Goal: Task Accomplishment & Management: Complete application form

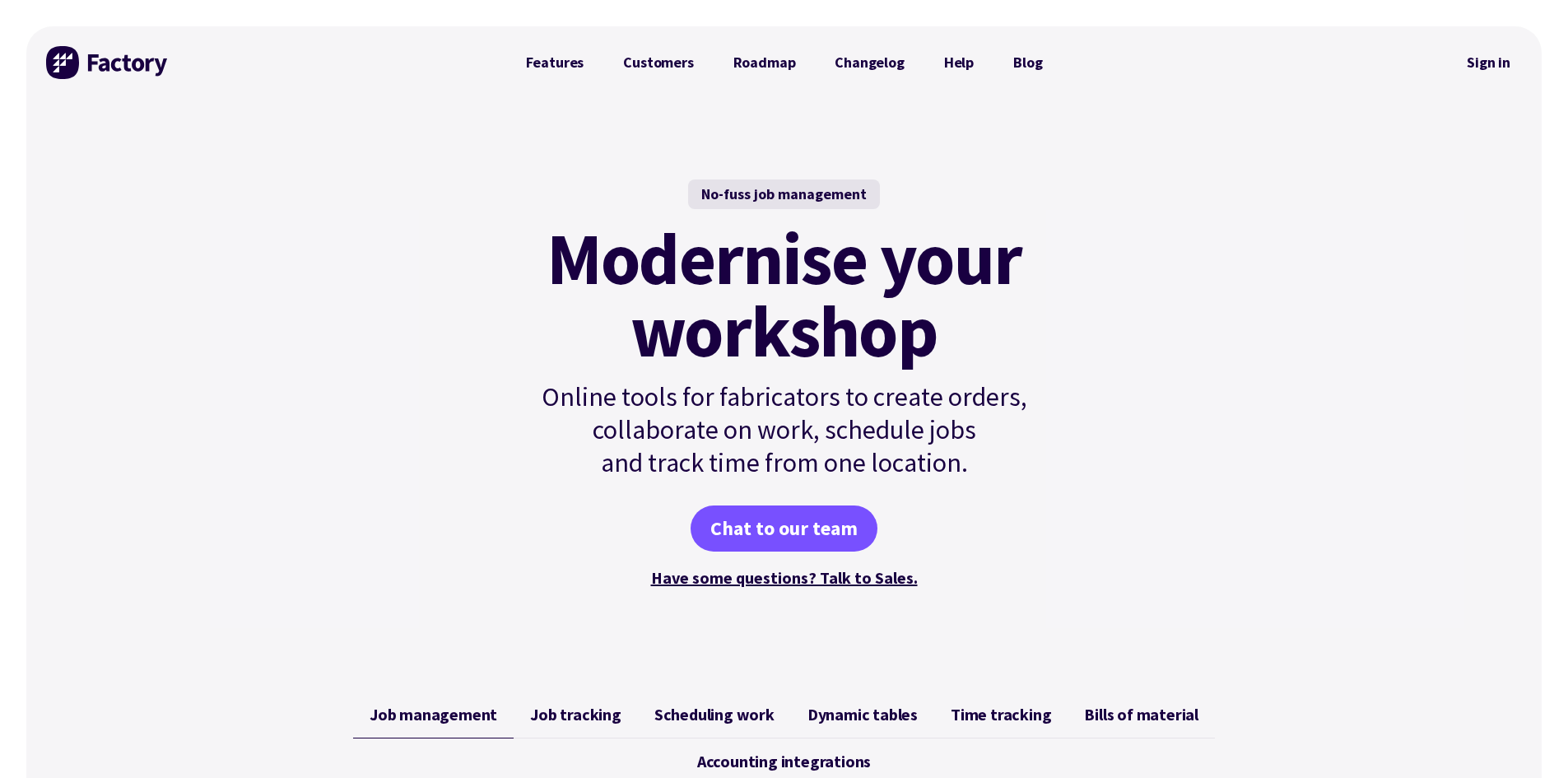
click at [989, 424] on p "Online tools for fabricators to create orders, collaborate on work, schedule jo…" at bounding box center [784, 429] width 557 height 99
click at [1496, 59] on link "Sign in" at bounding box center [1488, 62] width 66 height 38
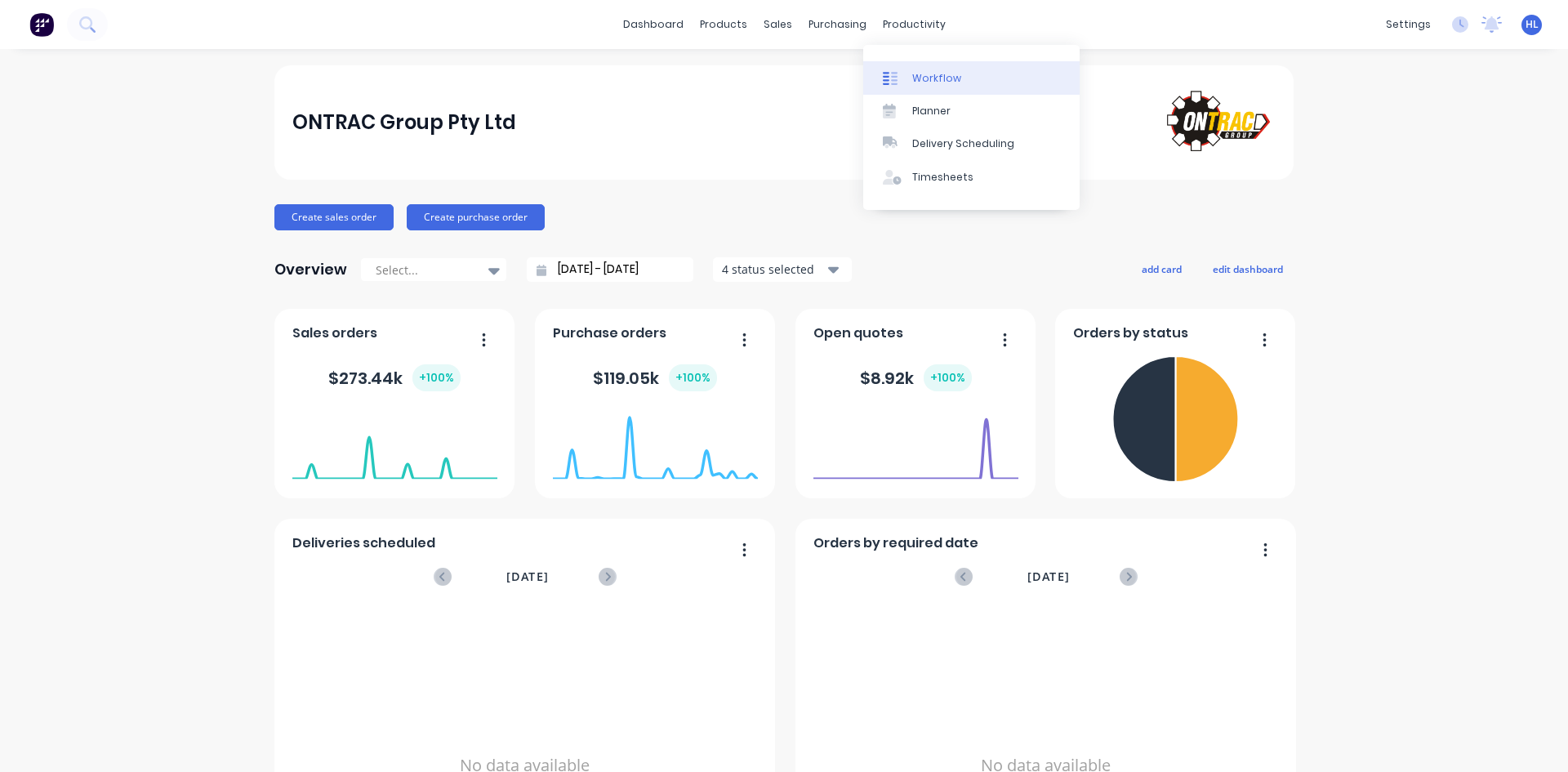
click at [939, 81] on div "Workflow" at bounding box center [937, 77] width 49 height 15
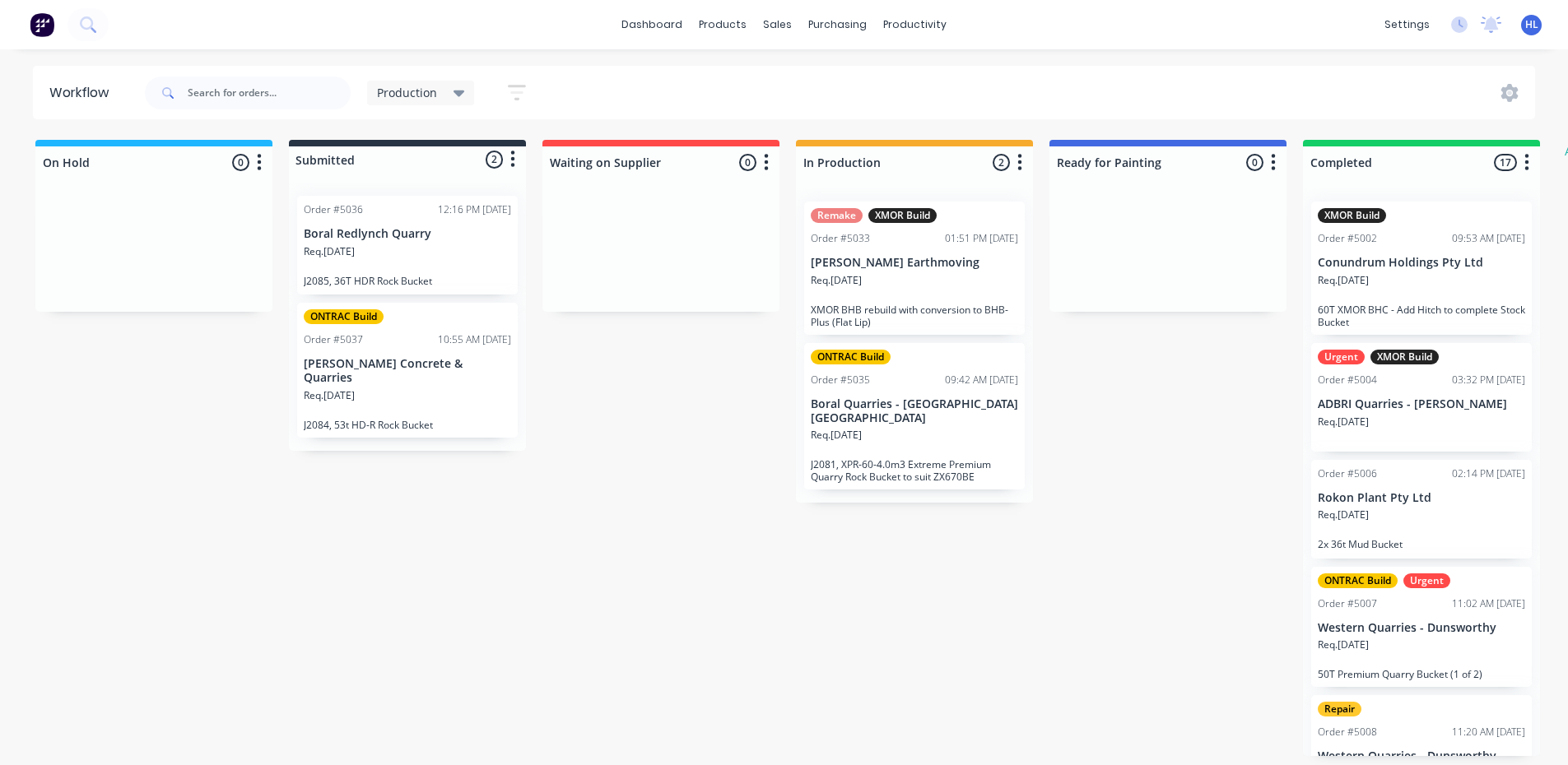
click at [799, 545] on div "On Hold 0 Status colour #1FB6FF hex #1FB6FF Save Cancel Notifications Email SMS…" at bounding box center [1002, 447] width 2029 height 616
click at [801, 67] on link "Sales Orders" at bounding box center [864, 78] width 218 height 33
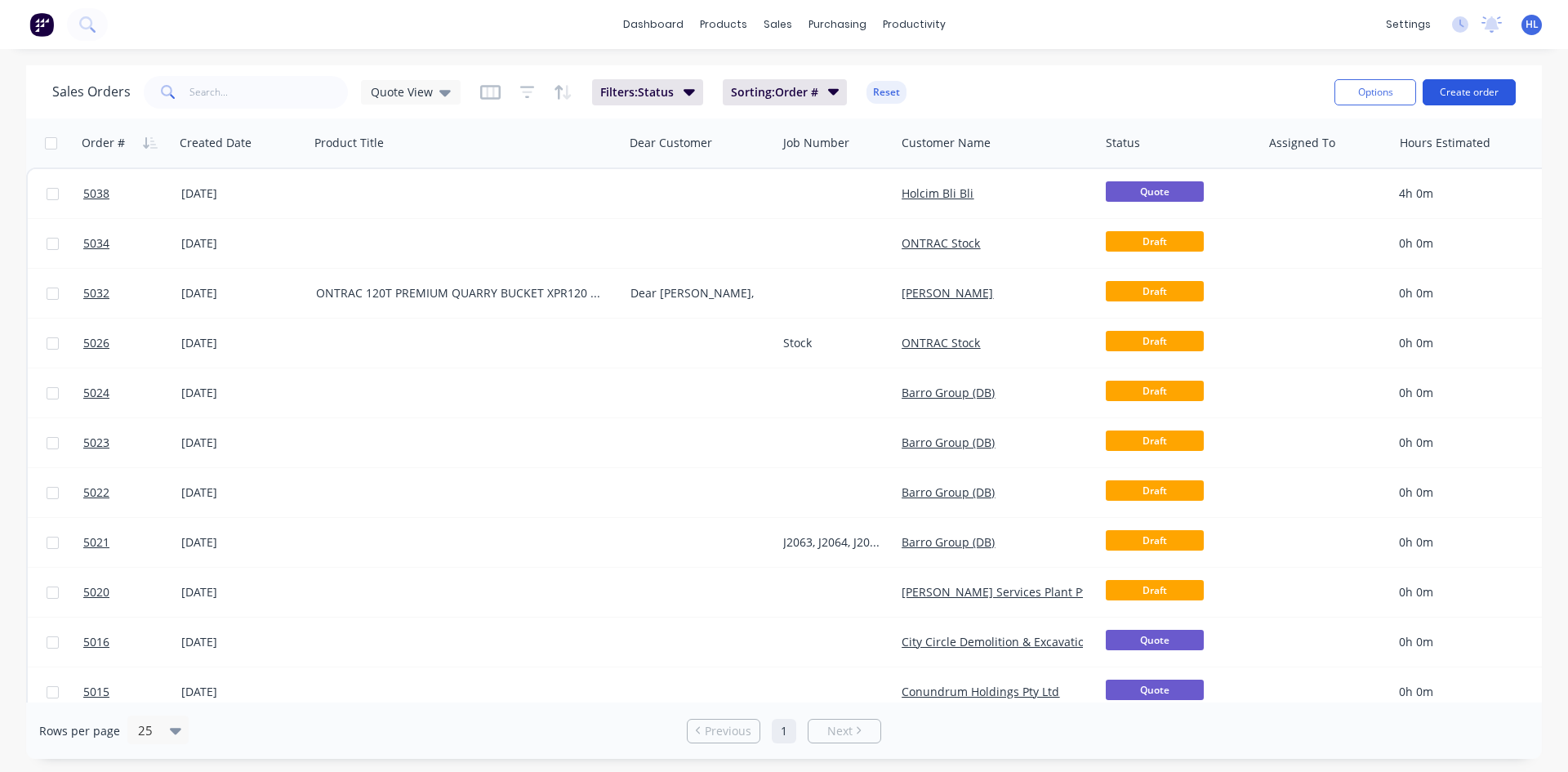
click at [1478, 90] on button "Create order" at bounding box center [1469, 92] width 93 height 26
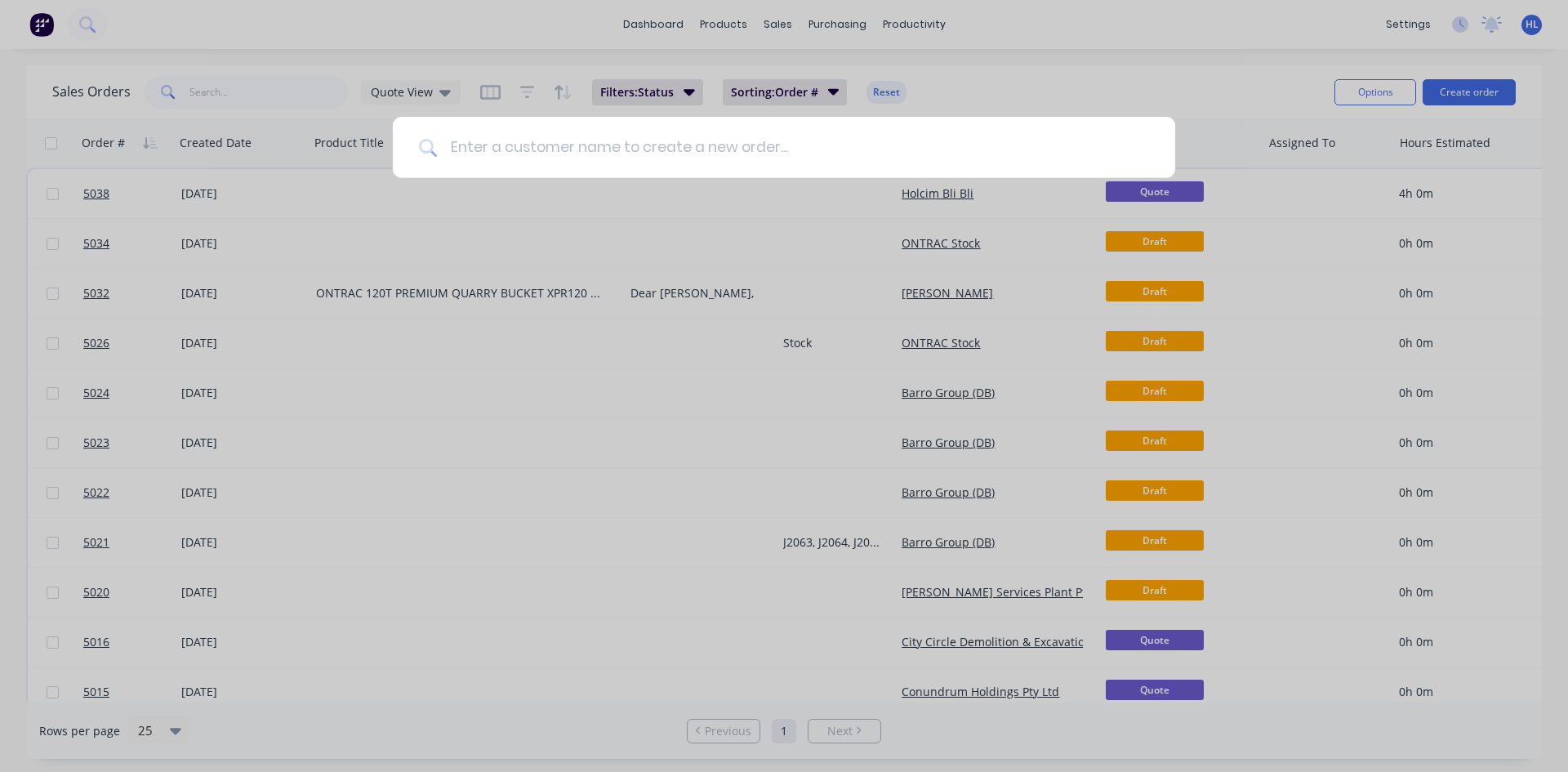
click at [626, 141] on input at bounding box center [793, 147] width 712 height 61
paste input "[PERSON_NAME] Civil"
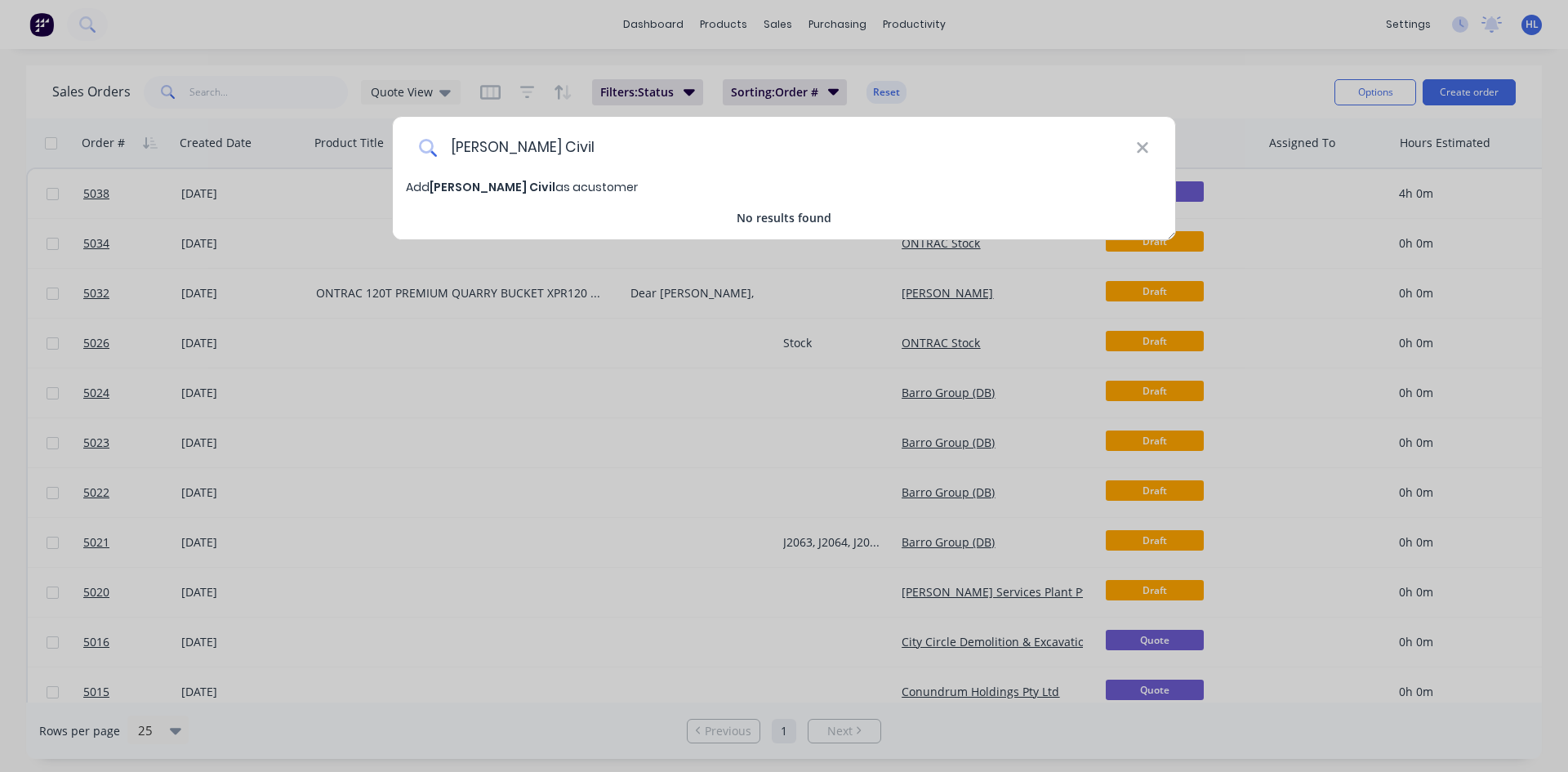
type input "[PERSON_NAME] Civil"
click at [469, 185] on span "[PERSON_NAME] Civil" at bounding box center [492, 187] width 126 height 16
select select "AU"
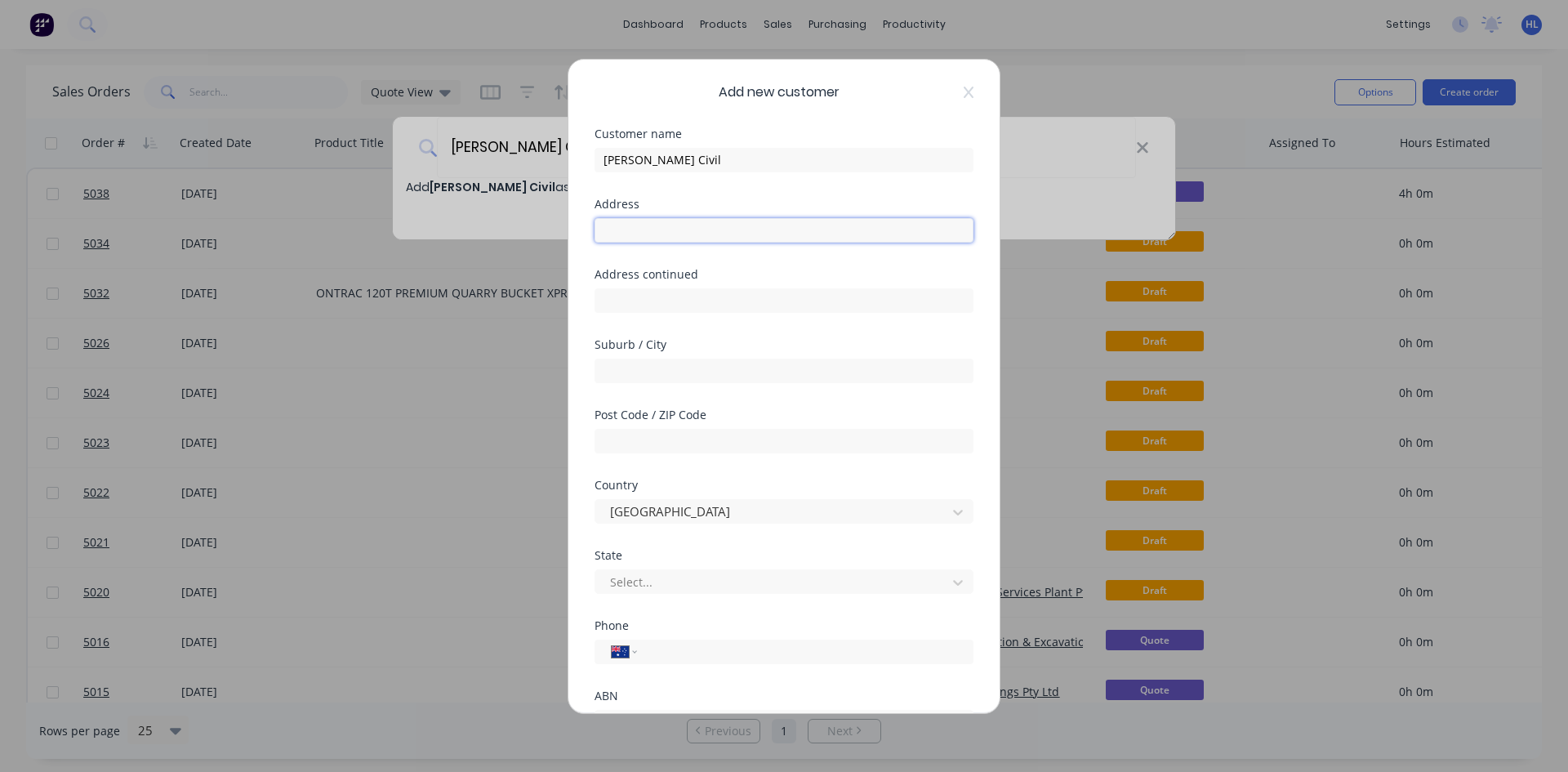
click at [674, 228] on input "text" at bounding box center [784, 230] width 379 height 24
drag, startPoint x: 518, startPoint y: 164, endPoint x: 487, endPoint y: 162, distance: 31.1
click at [487, 162] on div "Add new customer Customer name [PERSON_NAME] Civil Address Address continued Su…" at bounding box center [784, 386] width 1568 height 772
click at [881, 136] on div "Customer name" at bounding box center [784, 134] width 379 height 12
drag, startPoint x: 715, startPoint y: 166, endPoint x: 575, endPoint y: 164, distance: 140.0
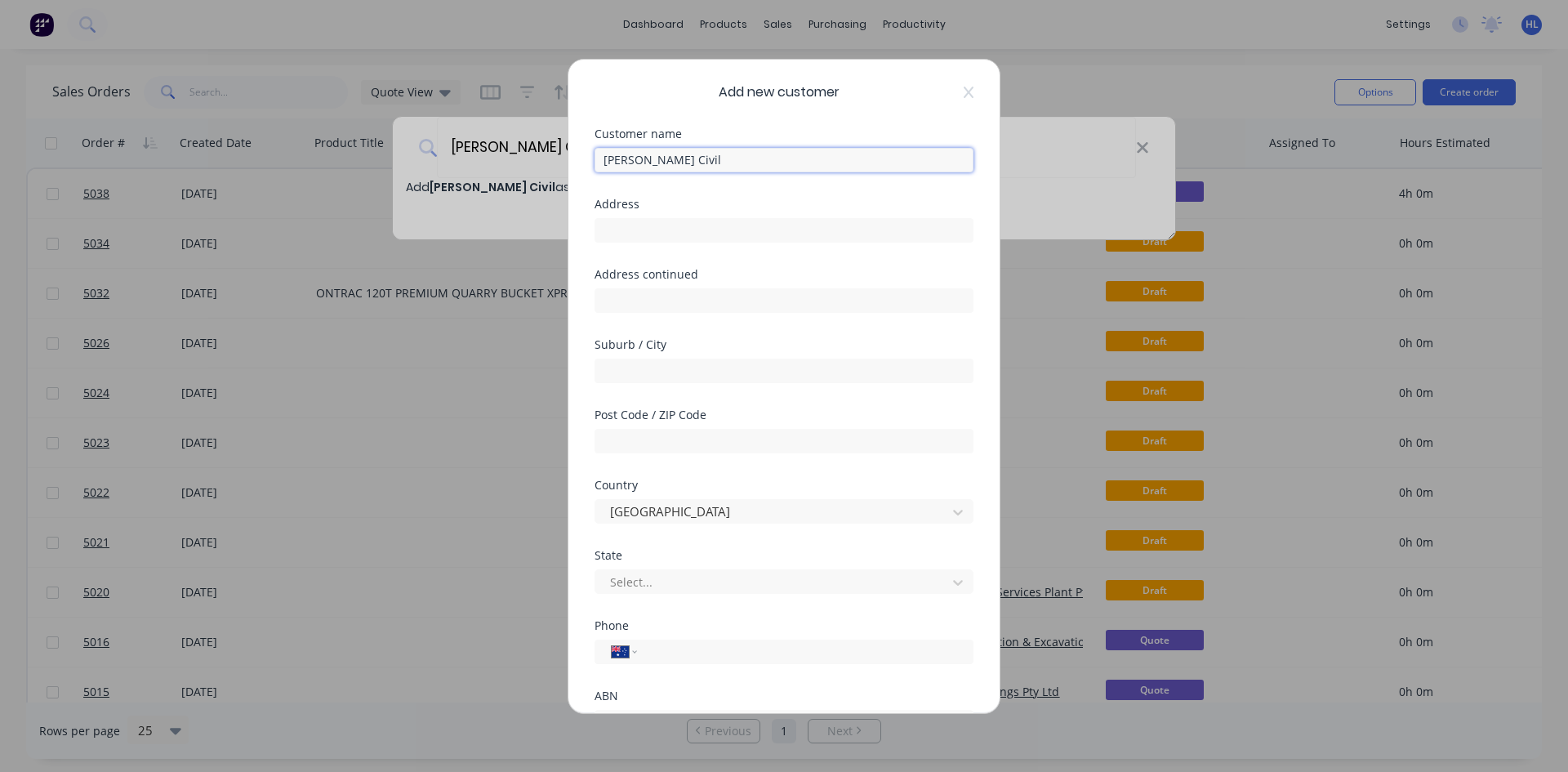
click at [575, 164] on div "Add new customer Customer name [PERSON_NAME] Civil Address Address continued Su…" at bounding box center [784, 386] width 431 height 653
click at [653, 101] on div "Add new customer" at bounding box center [784, 92] width 379 height 19
click at [903, 111] on div "Add new customer Customer name [PERSON_NAME] Civil Address Address continued Su…" at bounding box center [784, 386] width 431 height 653
click at [922, 103] on div "Add new customer Customer name [PERSON_NAME] Civil Address Address continued Su…" at bounding box center [784, 386] width 431 height 653
click at [781, 185] on div "Customer name [PERSON_NAME] Civil" at bounding box center [784, 163] width 379 height 70
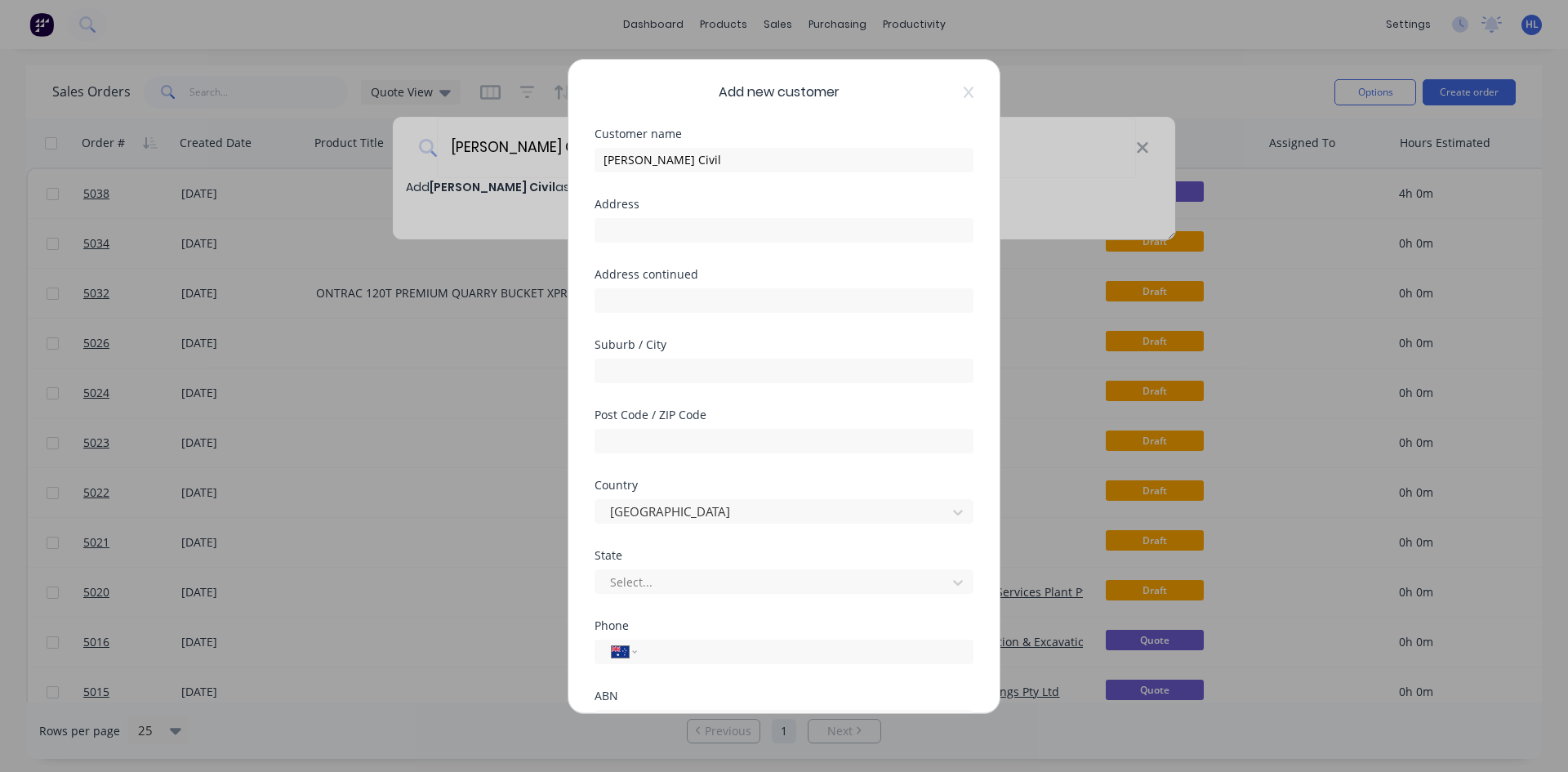
click at [825, 133] on div "Customer name" at bounding box center [784, 134] width 379 height 12
click at [955, 99] on div "Add new customer" at bounding box center [784, 92] width 379 height 19
click at [964, 96] on icon at bounding box center [969, 92] width 10 height 13
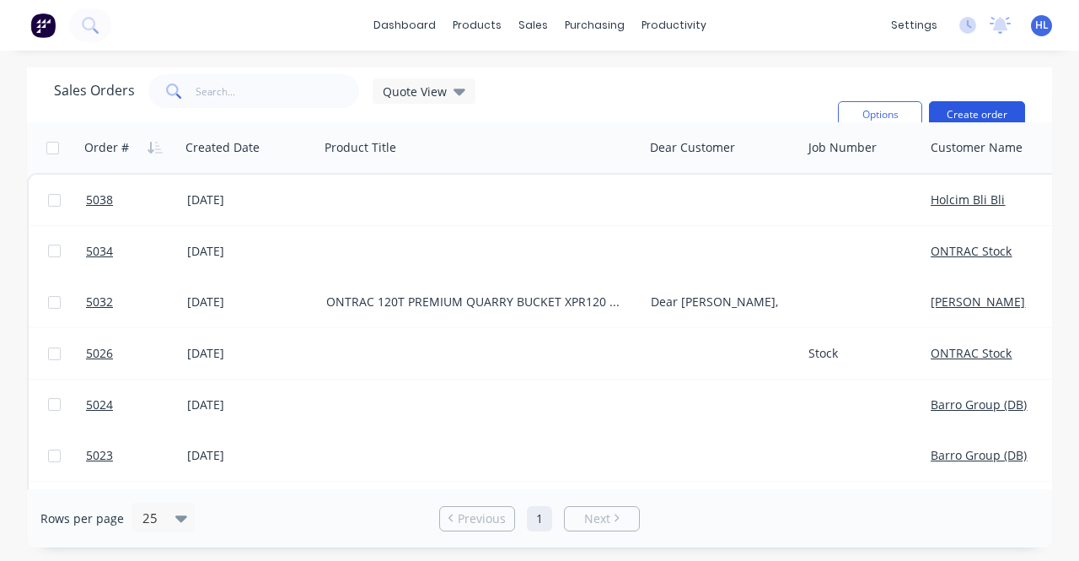
click at [969, 109] on button "Create order" at bounding box center [977, 114] width 96 height 27
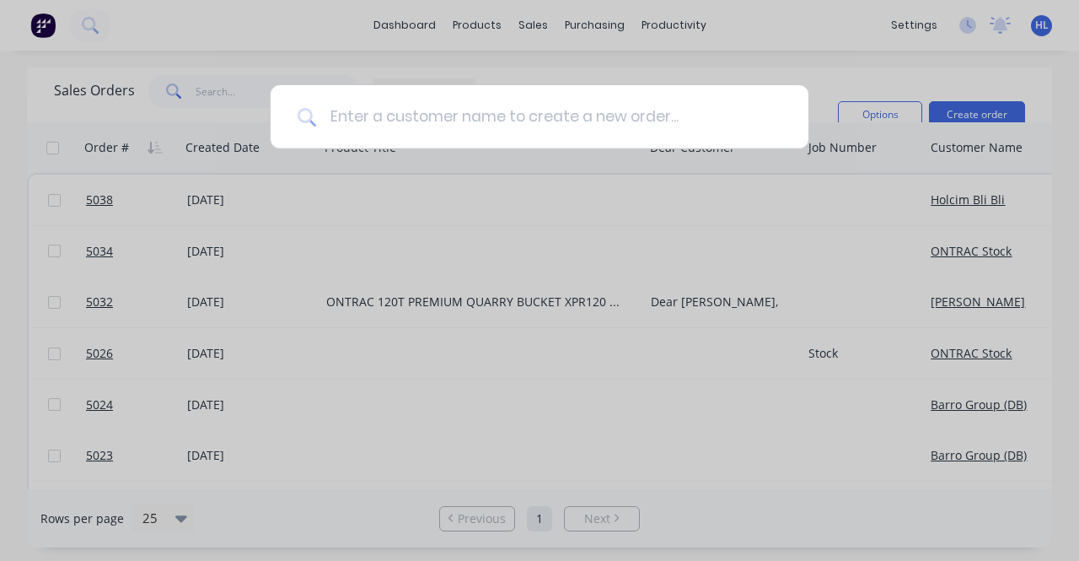
click at [556, 115] on input at bounding box center [548, 116] width 465 height 63
click at [616, 123] on input at bounding box center [548, 116] width 465 height 63
click at [690, 240] on div at bounding box center [539, 280] width 1079 height 561
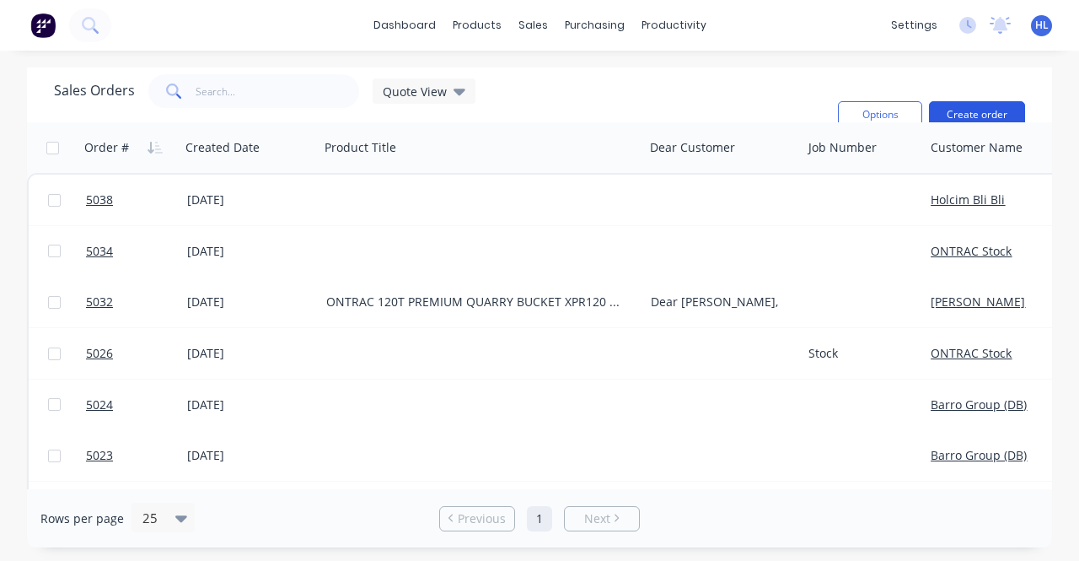
click at [966, 110] on button "Create order" at bounding box center [977, 114] width 96 height 27
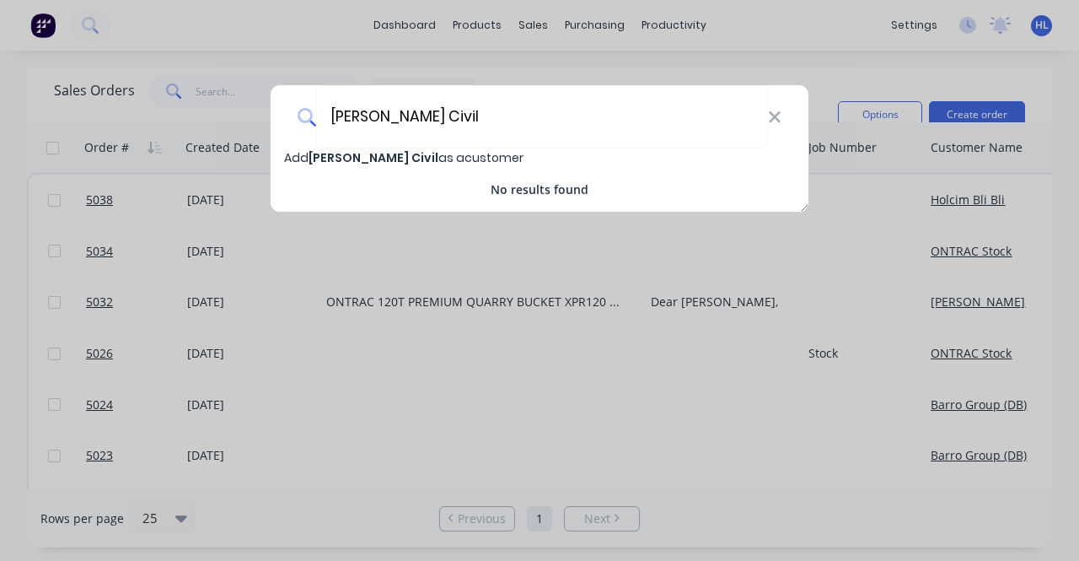
type input "[PERSON_NAME] Civil"
click at [418, 149] on span "Add [PERSON_NAME] Civil as a customer" at bounding box center [403, 157] width 239 height 17
select select "AU"
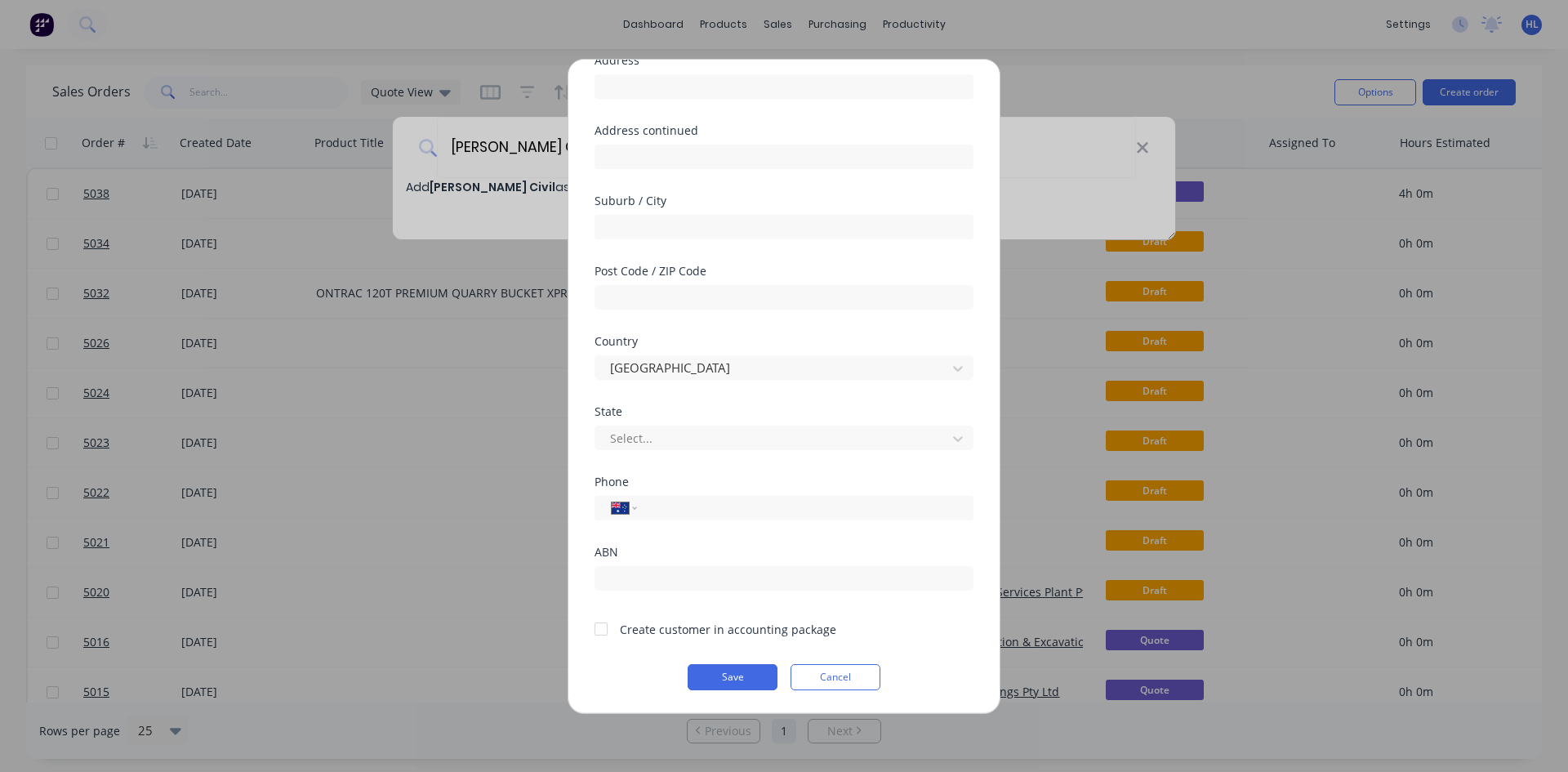
scroll to position [143, 0]
